Goal: Find specific page/section: Find specific page/section

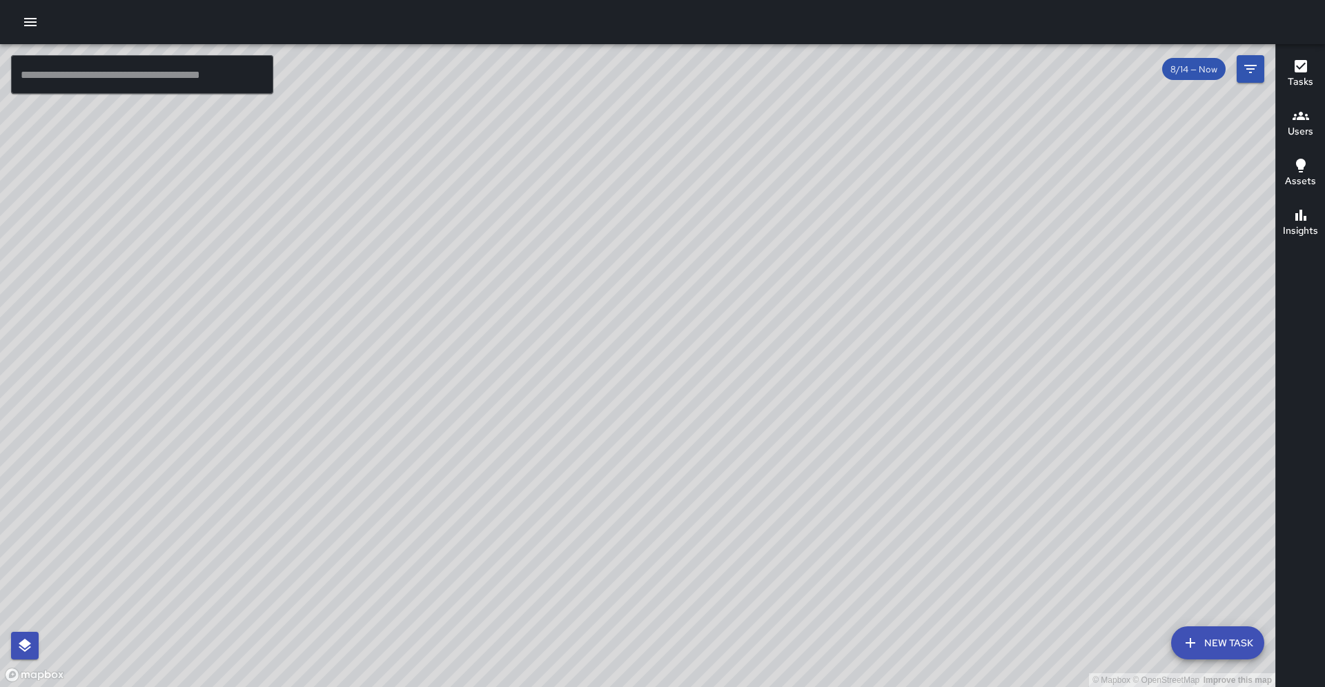
drag, startPoint x: 1251, startPoint y: 71, endPoint x: 1233, endPoint y: 61, distance: 20.4
click at [1252, 71] on icon "Filters" at bounding box center [1250, 69] width 17 height 17
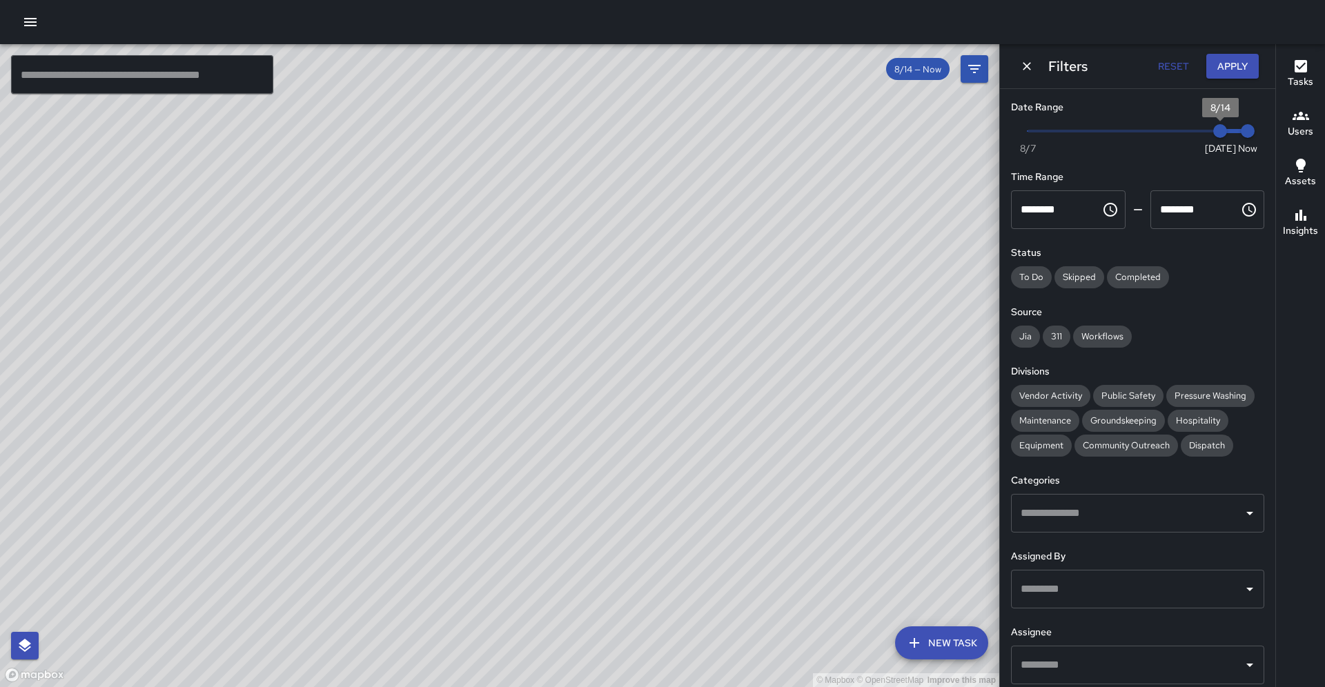
click at [1215, 130] on span "8/14" at bounding box center [1220, 131] width 14 height 14
type input "*"
drag, startPoint x: 1215, startPoint y: 130, endPoint x: 1205, endPoint y: 130, distance: 10.4
click at [1199, 131] on span "8/13" at bounding box center [1192, 131] width 14 height 14
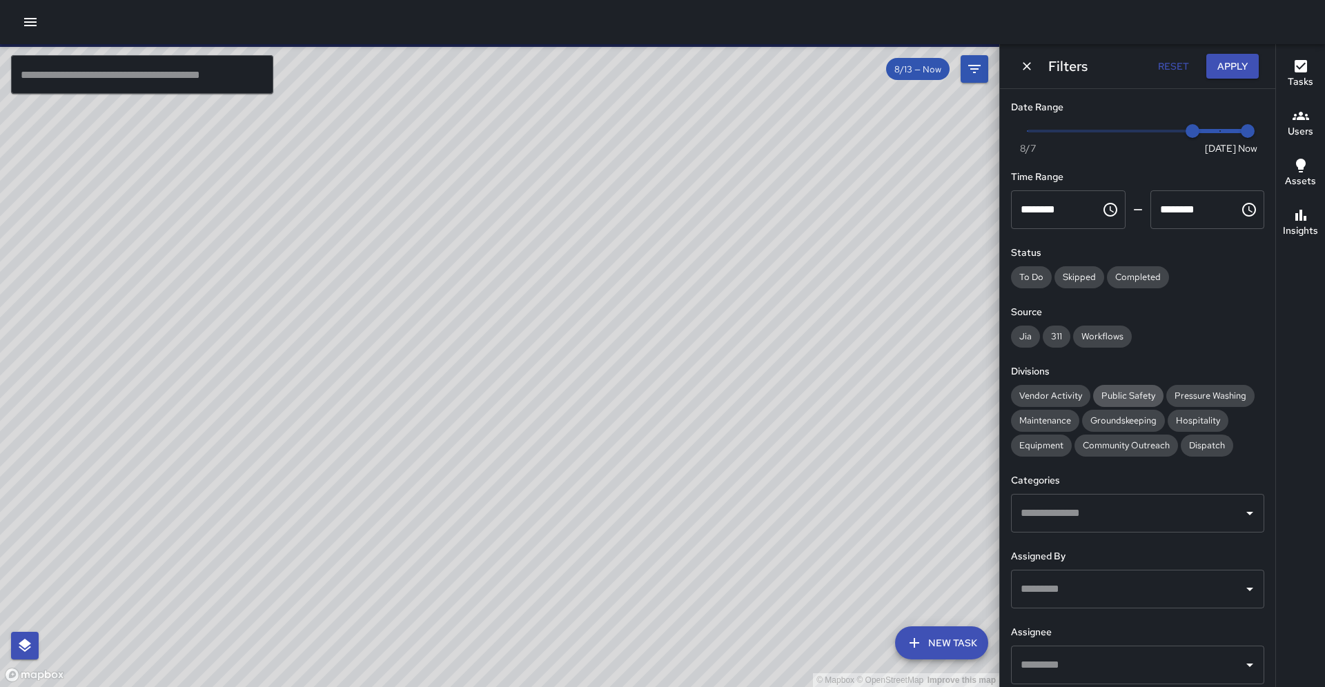
click at [1093, 390] on span "Public Safety" at bounding box center [1128, 396] width 70 height 12
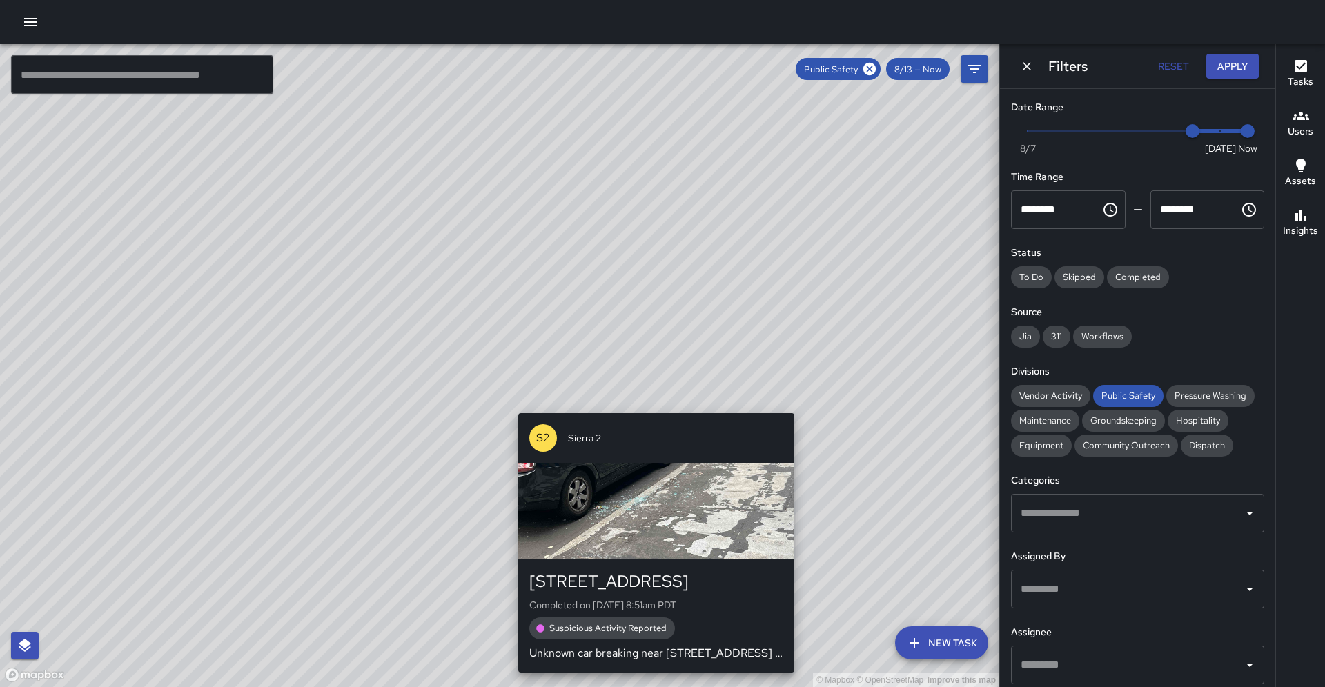
click at [513, 406] on div "© Mapbox © OpenStreetMap Improve this map S2 Sierra [GEOGRAPHIC_DATA][STREET_AD…" at bounding box center [499, 365] width 999 height 643
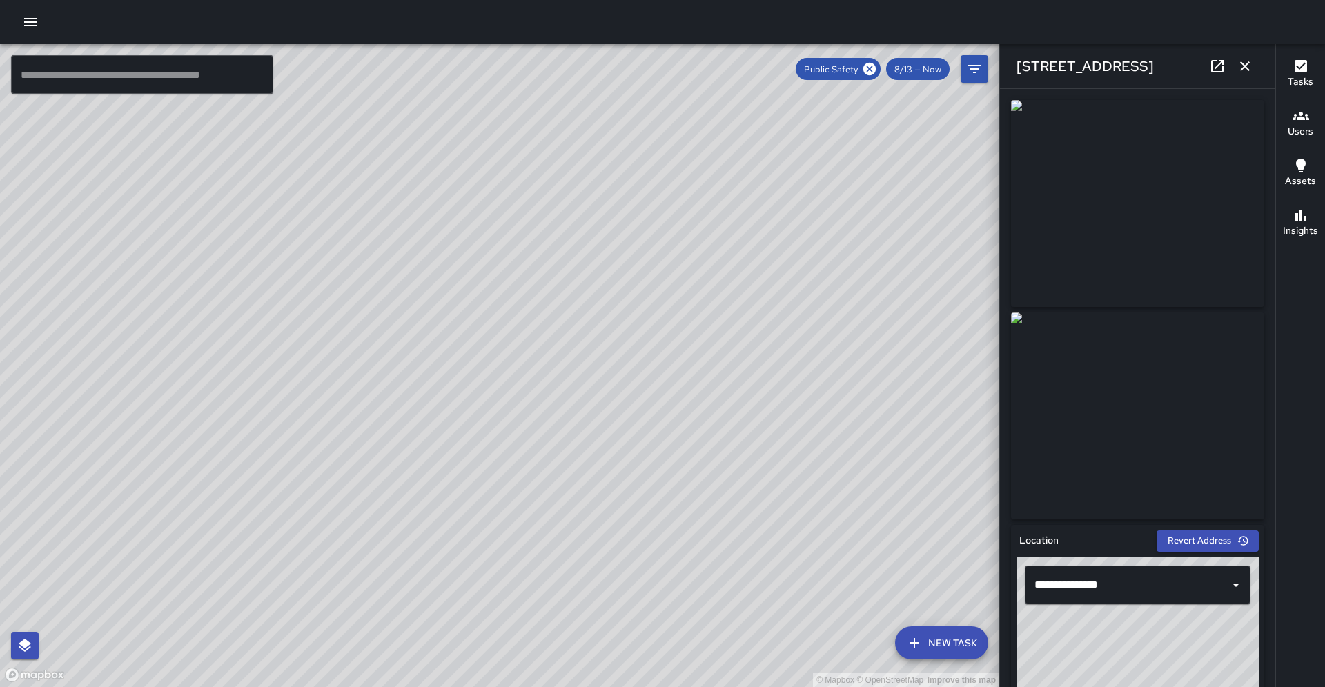
drag, startPoint x: 570, startPoint y: 461, endPoint x: 577, endPoint y: 396, distance: 65.2
drag, startPoint x: 546, startPoint y: 497, endPoint x: 596, endPoint y: 388, distance: 119.5
click at [596, 388] on div "© Mapbox © OpenStreetMap Improve this map" at bounding box center [499, 365] width 999 height 643
click at [233, 616] on div "© Mapbox © OpenStreetMap Improve this map S6 Sierra 6 1245 Broadway Completed o…" at bounding box center [499, 365] width 999 height 643
drag, startPoint x: 231, startPoint y: 613, endPoint x: 194, endPoint y: 641, distance: 46.8
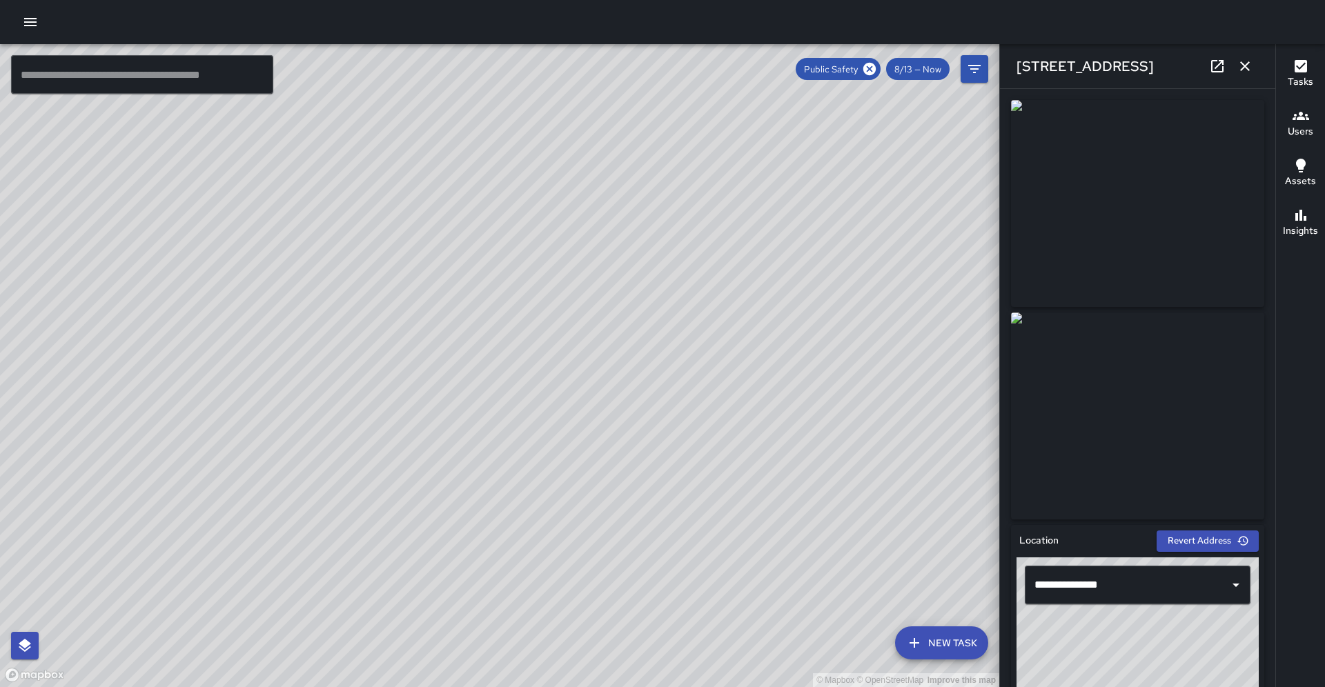
click at [234, 611] on div "© Mapbox © OpenStreetMap Improve this map" at bounding box center [499, 365] width 999 height 643
drag, startPoint x: 771, startPoint y: 394, endPoint x: 575, endPoint y: 447, distance: 203.0
click at [558, 462] on div "© Mapbox © OpenStreetMap Improve this map" at bounding box center [499, 365] width 999 height 643
drag, startPoint x: 702, startPoint y: 297, endPoint x: 613, endPoint y: 356, distance: 107.0
click at [614, 356] on div "© Mapbox © OpenStreetMap Improve this map" at bounding box center [499, 365] width 999 height 643
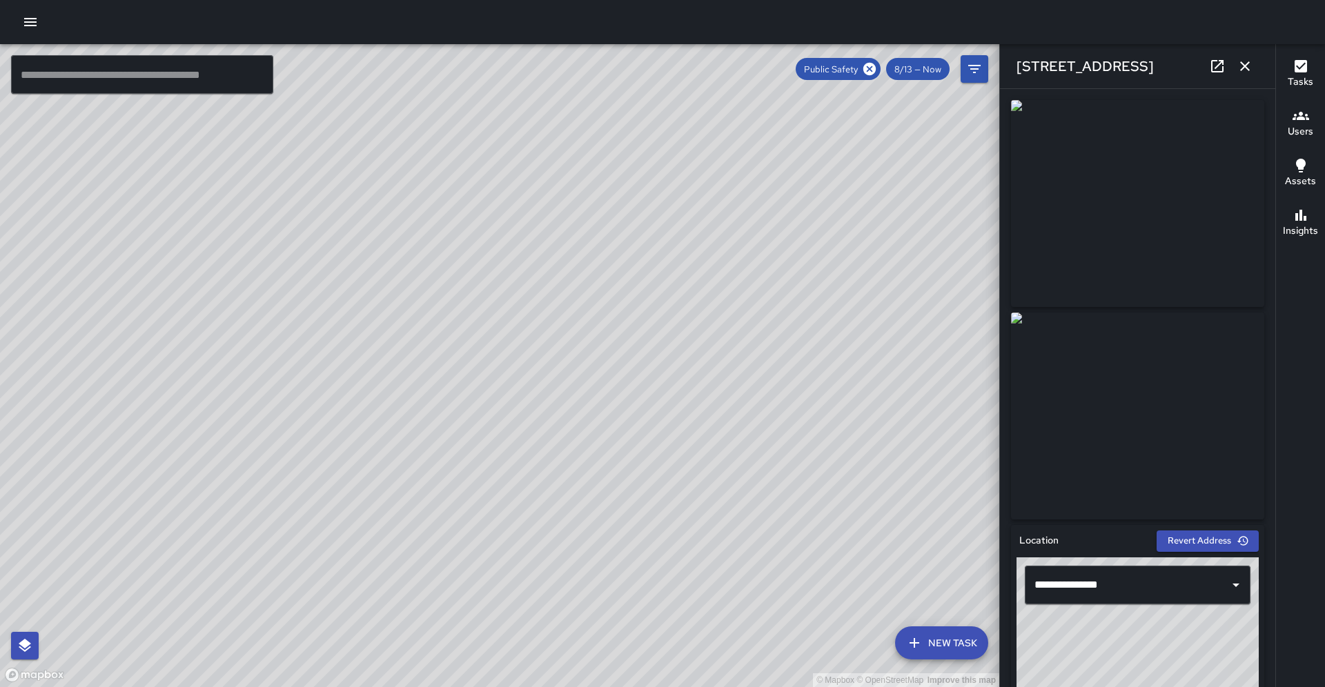
click at [572, 307] on div "© Mapbox © OpenStreetMap Improve this map S2 Sierra [GEOGRAPHIC_DATA][STREET_AD…" at bounding box center [499, 365] width 999 height 643
